Goal: Task Accomplishment & Management: Use online tool/utility

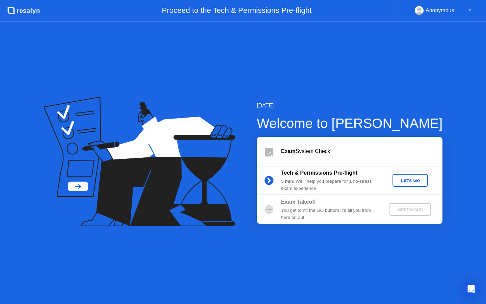
click at [413, 183] on div "Let's Go" at bounding box center [410, 180] width 30 height 5
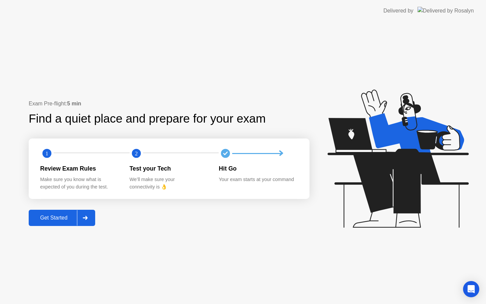
click at [80, 100] on div "Exam Pre-flight: 5 min" at bounding box center [169, 104] width 281 height 8
click at [64, 215] on div "Get Started" at bounding box center [54, 218] width 46 height 6
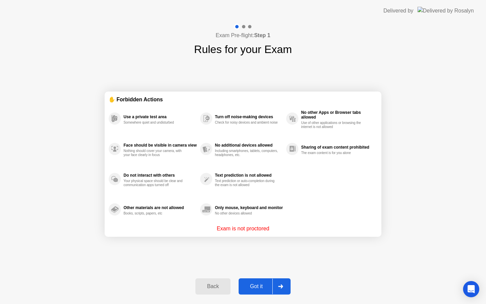
click at [257, 288] on div "Got it" at bounding box center [257, 286] width 32 height 6
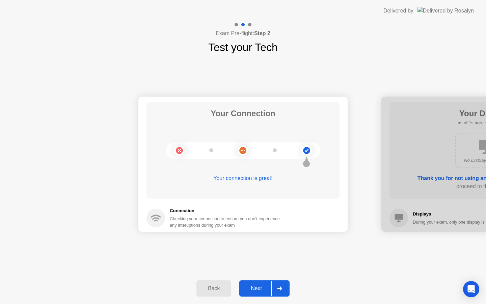
click at [258, 286] on div "Next" at bounding box center [256, 288] width 30 height 6
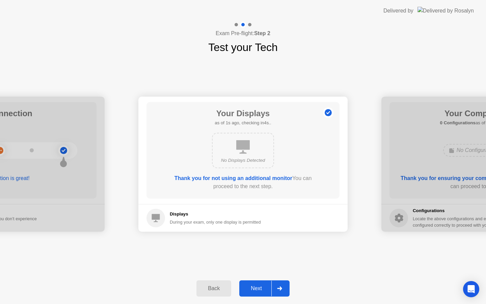
click at [258, 286] on div "Next" at bounding box center [256, 288] width 30 height 6
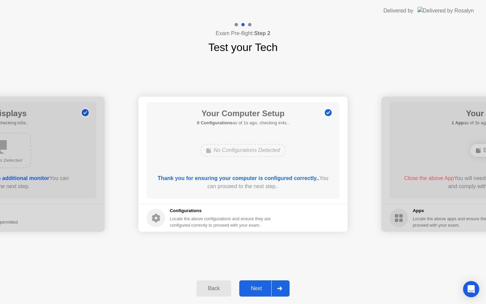
click at [258, 287] on div "Next" at bounding box center [256, 288] width 30 height 6
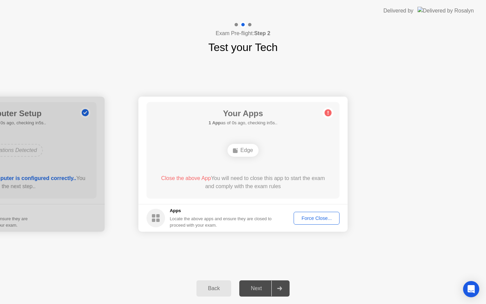
click at [321, 223] on button "Force Close..." at bounding box center [317, 218] width 46 height 13
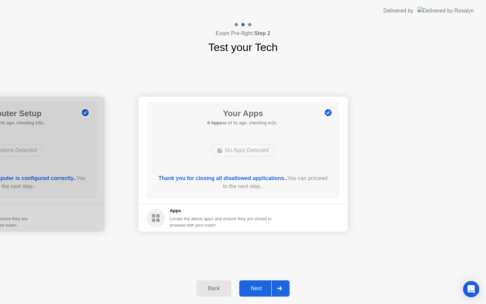
click at [253, 285] on div "Next" at bounding box center [256, 288] width 30 height 6
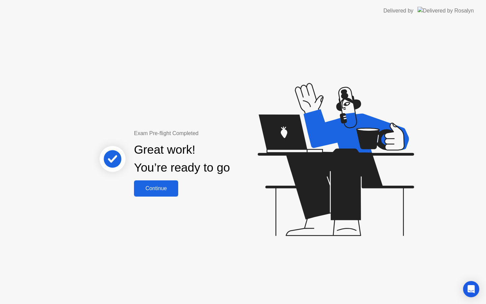
click at [153, 189] on div "Continue" at bounding box center [156, 188] width 40 height 6
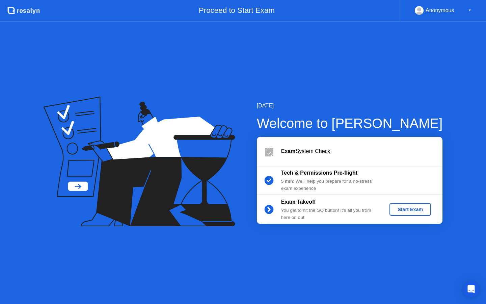
click at [400, 209] on div "Start Exam" at bounding box center [410, 209] width 36 height 5
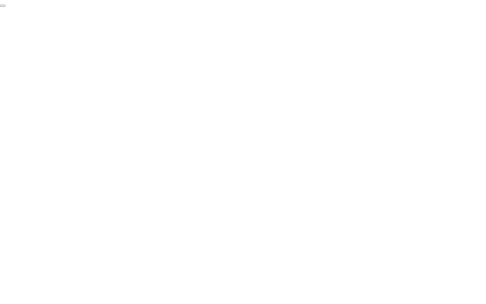
click div "End Proctoring Session"
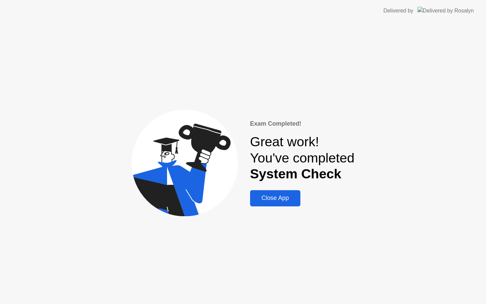
click at [287, 200] on div "Close App" at bounding box center [275, 197] width 46 height 7
